Goal: Find contact information: Find contact information

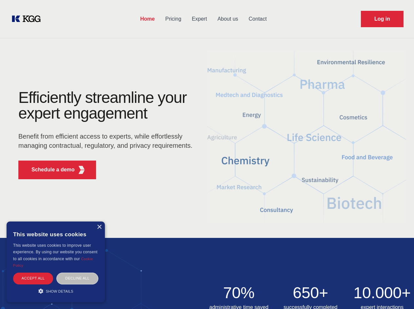
click at [207, 154] on div "Efficiently streamline your expert engagement Benefit from efficient access to …" at bounding box center [107, 137] width 199 height 95
click at [49, 170] on p "Schedule a demo" at bounding box center [52, 170] width 43 height 8
click at [99, 227] on div "×" at bounding box center [99, 227] width 5 height 5
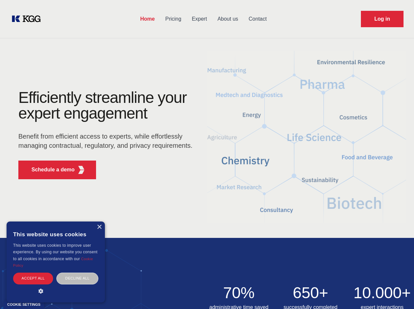
click at [33, 278] on div "Accept all" at bounding box center [33, 278] width 40 height 11
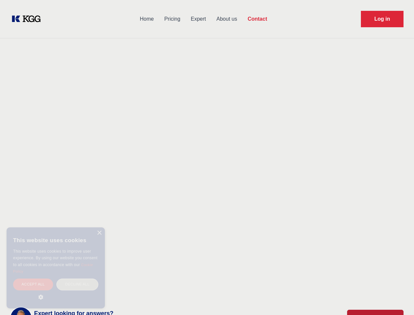
click at [77, 278] on div "Contact Information We would love to hear from you. Postal address [PERSON_NAME…" at bounding box center [91, 207] width 147 height 199
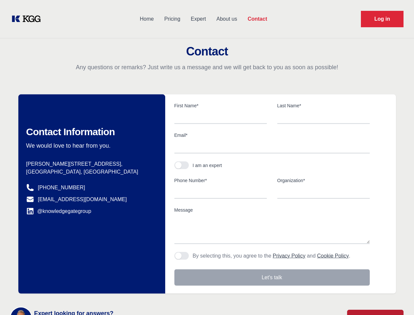
click at [56, 291] on main "Contact Any questions or remarks? Just write us a message and we will get back …" at bounding box center [207, 170] width 414 height 341
